Goal: Navigation & Orientation: Find specific page/section

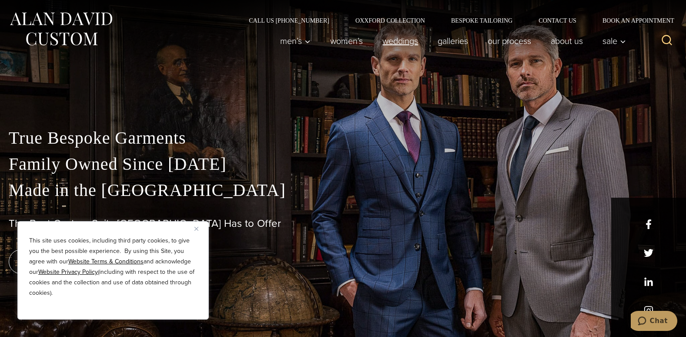
click at [404, 42] on link "weddings" at bounding box center [400, 40] width 55 height 17
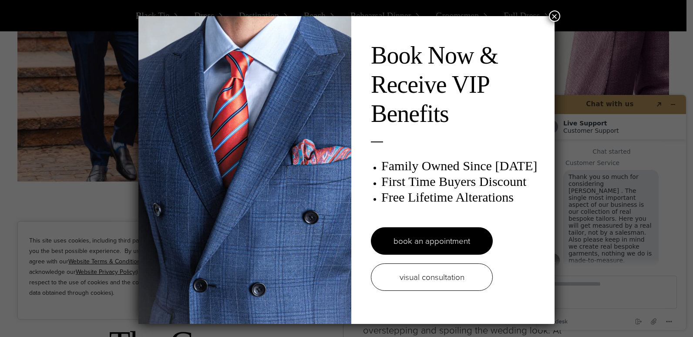
click at [552, 13] on button "×" at bounding box center [554, 15] width 11 height 11
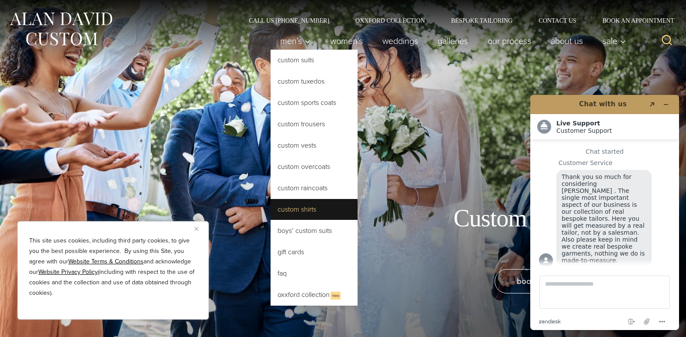
click at [283, 206] on link "Custom Shirts" at bounding box center [314, 209] width 87 height 21
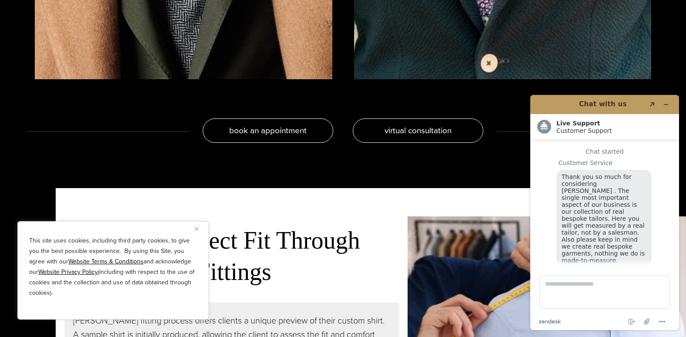
scroll to position [11, 0]
